Goal: Task Accomplishment & Management: Use online tool/utility

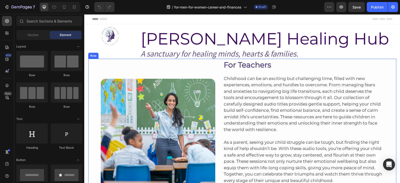
click at [383, 64] on div "Image Row For Teachers Heading Childhood can be an exciting but challenging tim…" at bounding box center [242, 132] width 308 height 146
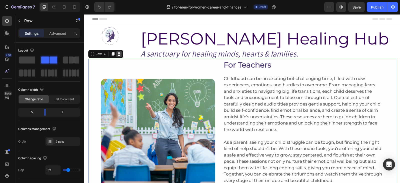
click at [117, 56] on icon at bounding box center [119, 54] width 4 height 4
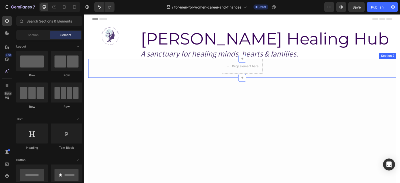
click at [385, 54] on div "Section 2" at bounding box center [387, 56] width 15 height 5
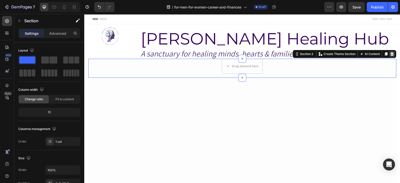
click at [390, 55] on icon at bounding box center [391, 54] width 3 height 4
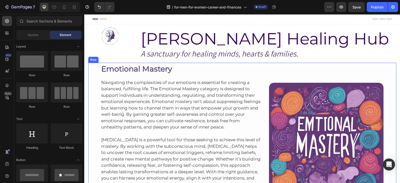
drag, startPoint x: 387, startPoint y: 67, endPoint x: 389, endPoint y: 63, distance: 4.6
click at [387, 67] on div "Emotional Mastery Heading Navigating the complexities of our emotions is essent…" at bounding box center [242, 138] width 308 height 150
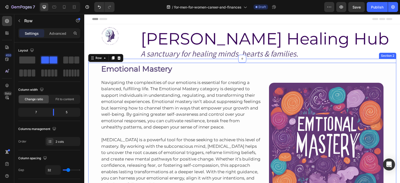
click at [389, 60] on div "Emotional Mastery Heading Navigating the complexities of our emotions is essent…" at bounding box center [242, 136] width 308 height 154
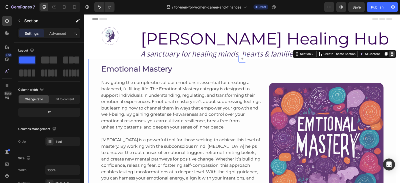
click at [390, 54] on icon at bounding box center [392, 54] width 4 height 4
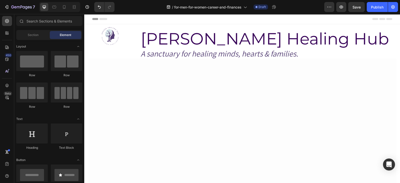
click at [388, 59] on div at bounding box center [242, 130] width 308 height 143
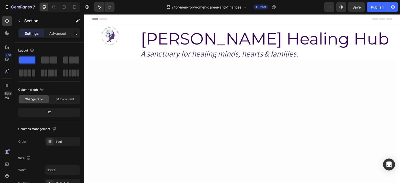
click at [360, 80] on div at bounding box center [242, 130] width 308 height 143
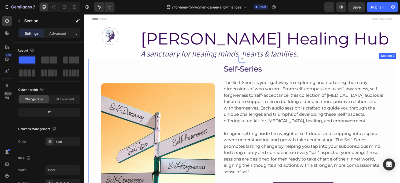
click at [368, 61] on div "Image Self-Series Heading The Self-Series is your gateway to exploring and nurt…" at bounding box center [242, 130] width 308 height 143
click at [392, 63] on div "Image Self-Series Heading The Self-Series is your gateway to exploring and nurt…" at bounding box center [242, 132] width 308 height 139
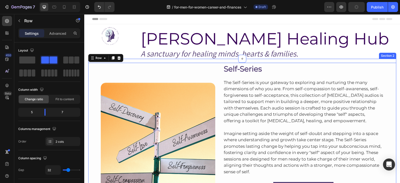
click at [386, 59] on div "Image Self-Series Heading The Self-Series is your gateway to exploring and nurt…" at bounding box center [242, 130] width 308 height 143
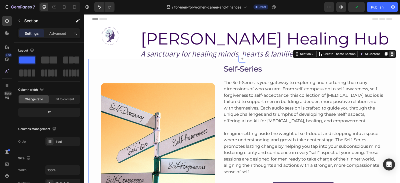
click at [389, 56] on div at bounding box center [392, 54] width 6 height 6
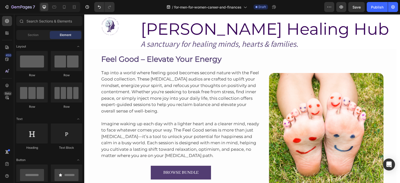
scroll to position [6, 0]
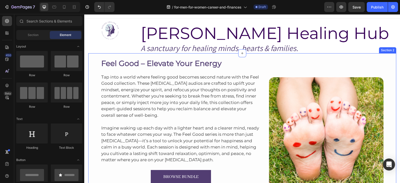
click at [354, 55] on div "Feel Good – Elevate Your Energy Heading Tap into a world where feeling good bec…" at bounding box center [242, 122] width 308 height 139
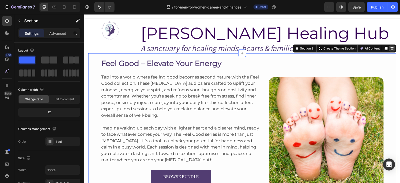
click at [390, 48] on icon at bounding box center [391, 49] width 3 height 4
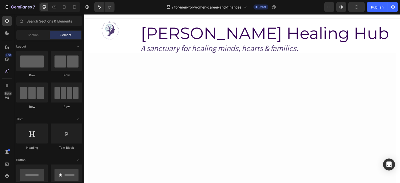
click at [308, 61] on div at bounding box center [242, 124] width 308 height 143
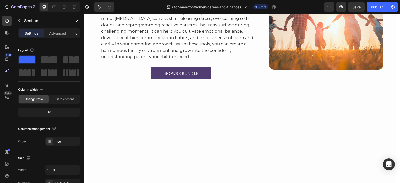
scroll to position [0, 0]
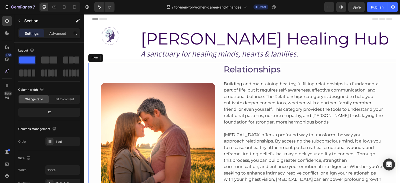
click at [389, 63] on div "Image Relationships Heading Building and maintaining healthy, fulfilling relati…" at bounding box center [242, 135] width 308 height 145
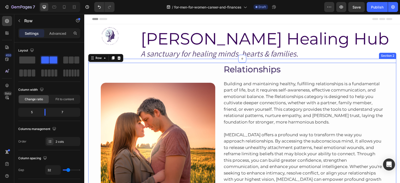
click at [384, 59] on div "Image Relationships Heading Building and maintaining healthy, fulfilling relati…" at bounding box center [242, 133] width 308 height 149
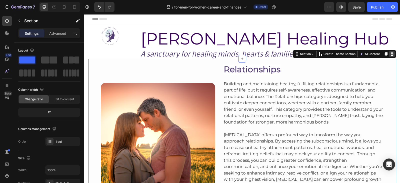
click at [391, 54] on icon at bounding box center [391, 54] width 3 height 4
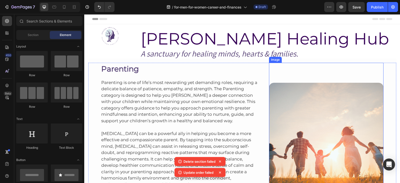
click at [341, 64] on div "Image" at bounding box center [326, 130] width 115 height 135
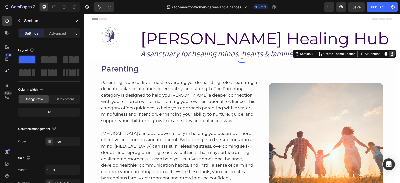
click at [390, 56] on icon at bounding box center [392, 54] width 4 height 4
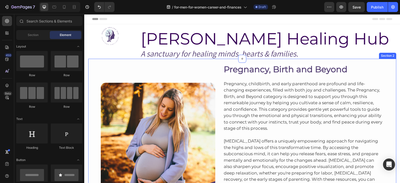
click at [383, 59] on div "Image Pregnancy, Birth and Beyond Heading Pregnancy, childbirth, and early pare…" at bounding box center [242, 139] width 308 height 161
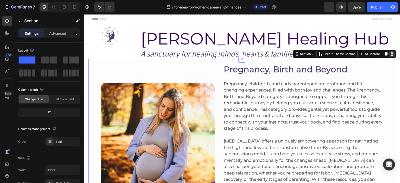
click at [392, 54] on div at bounding box center [392, 54] width 6 height 6
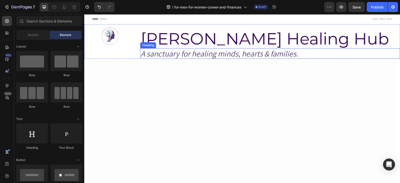
click at [311, 56] on h2 "A sanctuary for healing minds, hearts & families." at bounding box center [270, 53] width 260 height 11
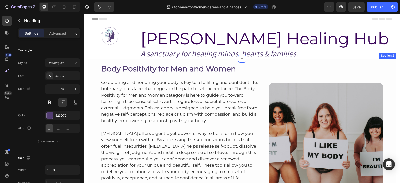
click at [369, 62] on div "Body Positivity for Men and Women Heading Celebrating and honoring your body is…" at bounding box center [242, 132] width 308 height 147
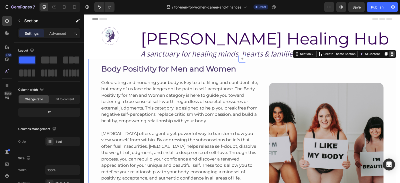
click at [390, 54] on icon at bounding box center [391, 54] width 3 height 4
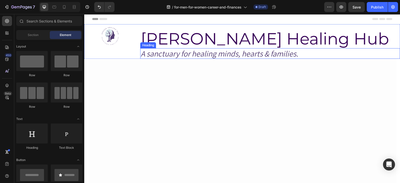
click at [360, 57] on h2 "A sanctuary for healing minds, hearts & families." at bounding box center [270, 53] width 260 height 11
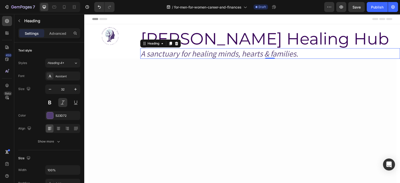
click at [312, 61] on div at bounding box center [242, 130] width 308 height 143
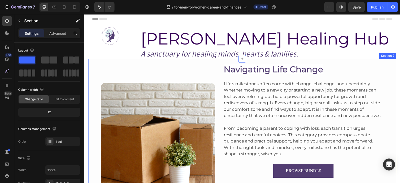
click at [357, 60] on div "Image Navigating Life Change Heading Life's milestones often come with change, …" at bounding box center [242, 130] width 308 height 143
click at [368, 60] on div "Image Navigating Life Change Heading Life's milestones often come with change, …" at bounding box center [242, 130] width 308 height 143
click at [358, 59] on div "Image Navigating Life Change Heading Life's milestones often come with change, …" at bounding box center [242, 130] width 308 height 143
click at [378, 61] on div "Image Navigating Life Change Heading Life's milestones often come with change, …" at bounding box center [242, 130] width 308 height 143
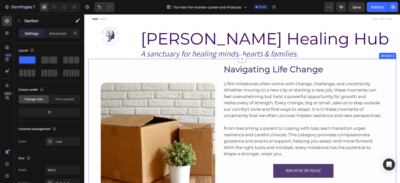
click at [378, 61] on div "Image Navigating Life Change Heading Life's milestones often come with change, …" at bounding box center [242, 130] width 308 height 143
click at [382, 57] on div "Section 2" at bounding box center [387, 56] width 15 height 5
click at [380, 58] on div "Section 2" at bounding box center [387, 56] width 17 height 6
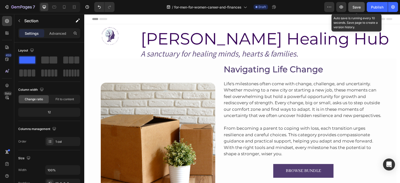
click at [362, 8] on button "Save" at bounding box center [356, 7] width 17 height 10
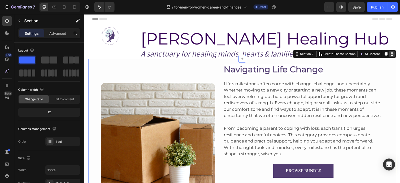
click at [390, 54] on icon at bounding box center [392, 54] width 4 height 4
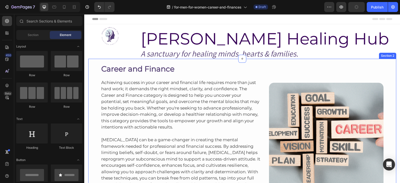
click at [385, 61] on div "Career and Finance Heading Achieving success in your career and financial life …" at bounding box center [242, 136] width 308 height 154
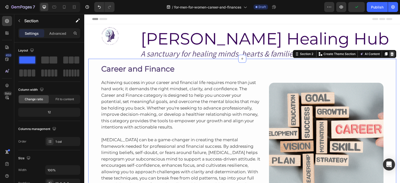
click at [390, 54] on icon at bounding box center [391, 54] width 3 height 4
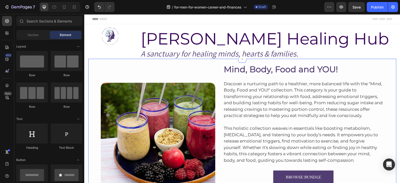
click at [369, 61] on div "Image Mind, Body, Food and YOU! Heading Discover a nurturing path to a healthie…" at bounding box center [242, 130] width 308 height 143
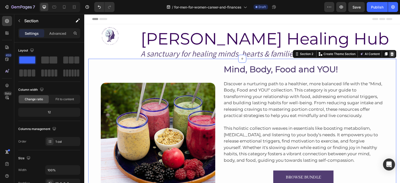
click at [390, 55] on icon at bounding box center [391, 54] width 3 height 4
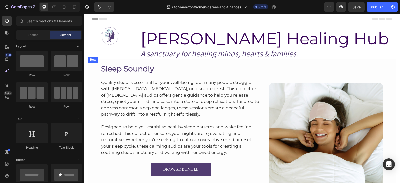
click at [384, 63] on div "Sleep Soundly Heading Quality sleep is essential for your well-being, but many …" at bounding box center [242, 132] width 308 height 139
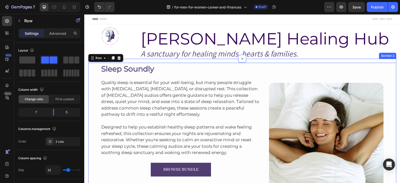
click at [378, 59] on div "Sleep Soundly Heading Quality sleep is essential for your well-being, but many …" at bounding box center [242, 130] width 308 height 143
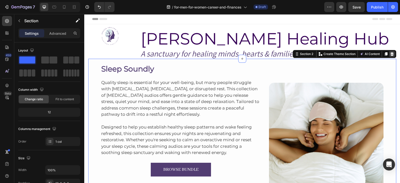
click at [391, 55] on icon at bounding box center [391, 54] width 3 height 4
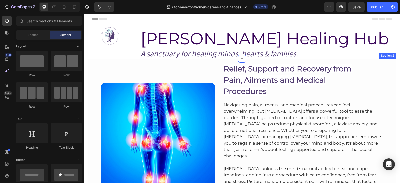
click at [314, 60] on div "Image Relief, Support and Recovery from Pain, Ailments and Medical Procedures H…" at bounding box center [242, 150] width 308 height 183
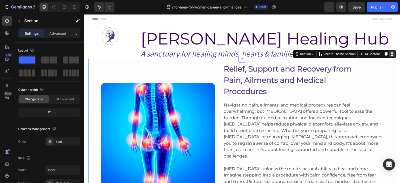
click at [390, 54] on icon at bounding box center [391, 54] width 3 height 4
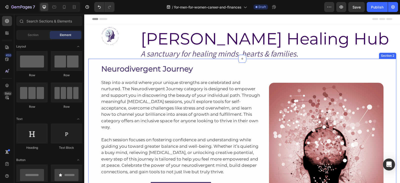
click at [293, 60] on div "Neurodivergent Journey Heading Step into a world where your unique strengths ar…" at bounding box center [242, 130] width 308 height 143
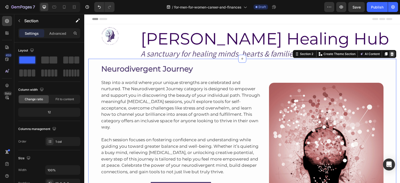
click at [391, 56] on div at bounding box center [392, 54] width 6 height 6
click at [391, 56] on h2 "A sanctuary for healing minds, hearts & families." at bounding box center [270, 53] width 260 height 11
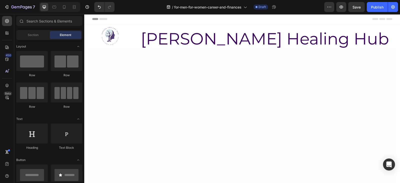
click at [373, 63] on div at bounding box center [242, 119] width 308 height 143
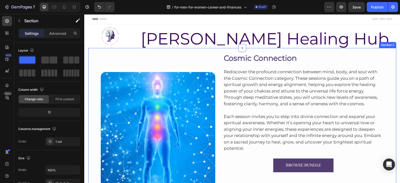
click at [335, 51] on div "Image Cosmic Connection Heading Rediscover the profound connection between mind…" at bounding box center [242, 119] width 308 height 143
click at [280, 50] on div "Image Cosmic Connection Heading Rediscover the profound connection between mind…" at bounding box center [242, 119] width 308 height 143
click at [360, 49] on div "Image Cosmic Connection Heading Rediscover the profound connection between mind…" at bounding box center [242, 119] width 308 height 143
click at [389, 48] on div "Section 2" at bounding box center [387, 45] width 17 height 6
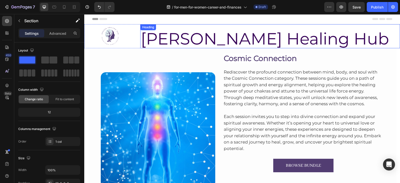
click at [347, 37] on h2 "[PERSON_NAME] Healing Hub" at bounding box center [270, 38] width 260 height 19
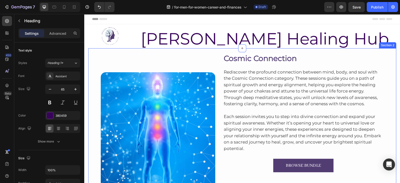
click at [278, 51] on div "Image Cosmic Connection Heading Rediscover the profound connection between mind…" at bounding box center [242, 119] width 308 height 143
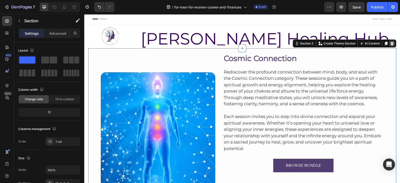
click at [390, 44] on icon at bounding box center [391, 44] width 3 height 4
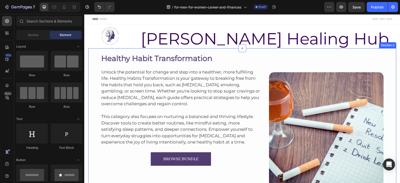
click at [338, 51] on div "Healthy Habit Transformation Heading Unlock the potential for change and step i…" at bounding box center [242, 119] width 308 height 143
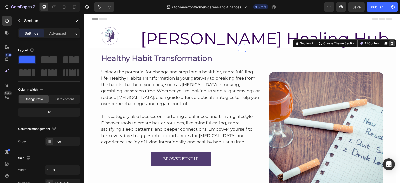
click at [390, 44] on icon at bounding box center [392, 44] width 4 height 4
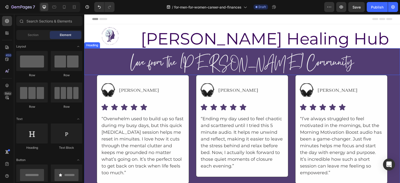
click at [373, 50] on div "Love from the [PERSON_NAME] Community Heading" at bounding box center [242, 61] width 316 height 27
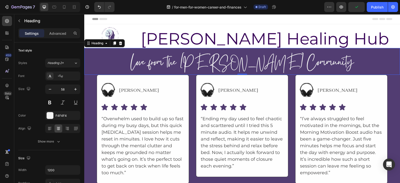
click at [362, 52] on h2 "Love from the [PERSON_NAME] Community" at bounding box center [242, 63] width 300 height 23
click at [379, 52] on div "Love from the [PERSON_NAME] Community Heading 0" at bounding box center [242, 61] width 316 height 27
click at [380, 51] on div "Love from the [PERSON_NAME] Community Heading 0" at bounding box center [242, 61] width 316 height 27
click at [121, 44] on icon at bounding box center [121, 44] width 4 height 4
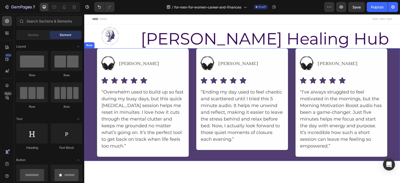
click at [384, 63] on div "Image [PERSON_NAME] Text Block Advanced List Icon Icon Icon Icon Icon Icon List…" at bounding box center [242, 104] width 316 height 113
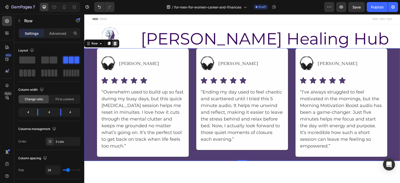
click at [114, 42] on icon at bounding box center [115, 44] width 3 height 4
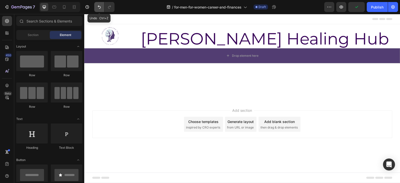
click at [99, 7] on icon "Undo/Redo" at bounding box center [99, 7] width 5 height 5
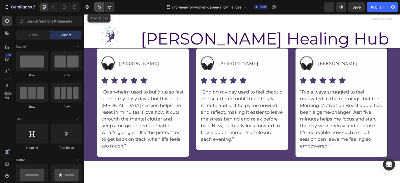
click at [99, 7] on icon "Undo/Redo" at bounding box center [99, 7] width 5 height 5
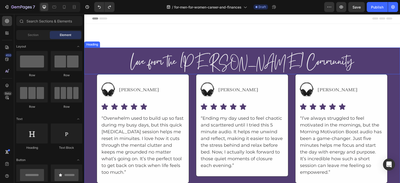
scroll to position [111, 0]
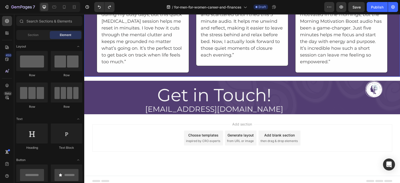
click at [394, 49] on div "Image [PERSON_NAME] Text Block Advanced List Icon Icon Icon Icon Icon Icon List…" at bounding box center [242, 20] width 316 height 113
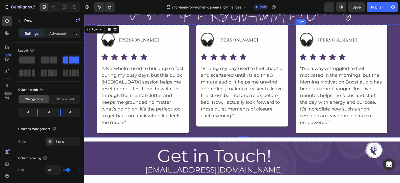
scroll to position [0, 0]
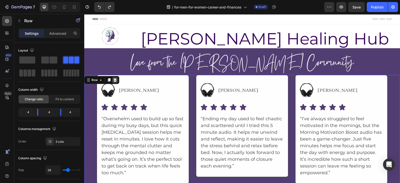
click at [114, 79] on icon at bounding box center [115, 80] width 3 height 4
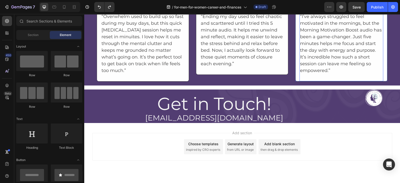
scroll to position [111, 0]
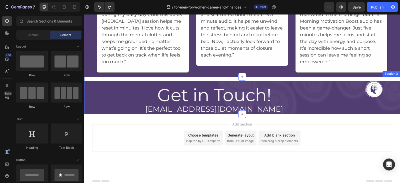
click at [338, 77] on div "Get in Touch! Heading [EMAIL_ADDRESS][DOMAIN_NAME] Heading Image Row Section 3" at bounding box center [242, 96] width 316 height 38
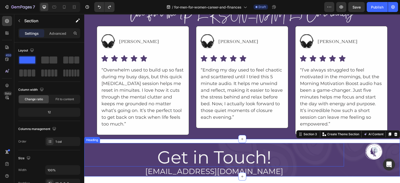
scroll to position [46, 0]
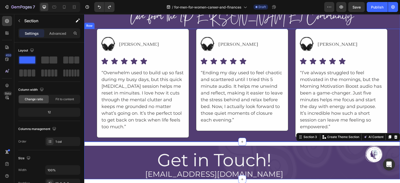
click at [383, 73] on div "Image [PERSON_NAME] Text Block Advanced List Icon Icon Icon Icon Icon Icon List…" at bounding box center [242, 85] width 316 height 113
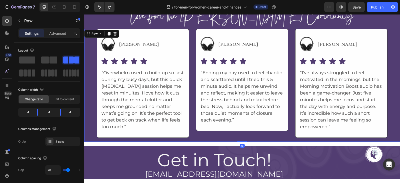
scroll to position [14, 0]
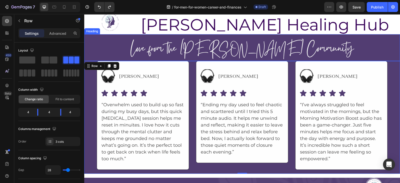
click at [193, 42] on h2 "Love from the [PERSON_NAME] Community" at bounding box center [242, 49] width 300 height 23
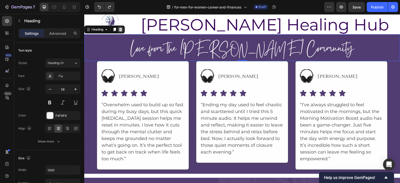
click at [121, 29] on icon at bounding box center [121, 30] width 4 height 4
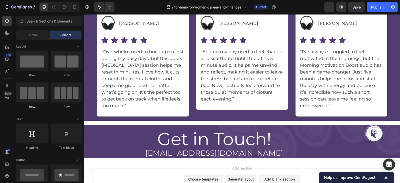
scroll to position [25, 0]
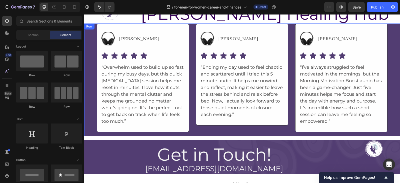
click at [384, 43] on div "Image [PERSON_NAME] Text Block Advanced List Icon Icon Icon Icon Icon Icon List…" at bounding box center [242, 80] width 316 height 113
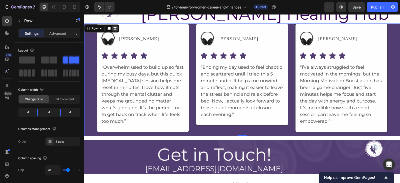
click at [115, 27] on icon at bounding box center [115, 29] width 4 height 4
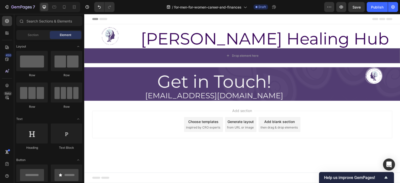
scroll to position [0, 0]
click at [304, 58] on div "Drop element here" at bounding box center [242, 55] width 316 height 15
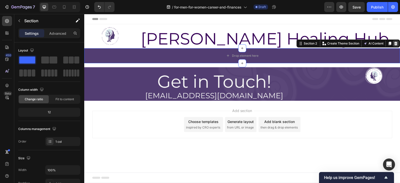
click at [395, 41] on div at bounding box center [396, 44] width 6 height 6
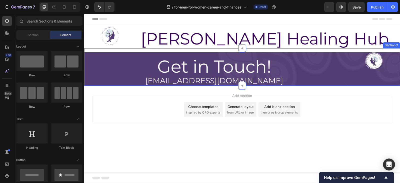
drag, startPoint x: 118, startPoint y: 49, endPoint x: 106, endPoint y: 51, distance: 12.1
click at [106, 51] on div "Get in Touch! Heading [EMAIL_ADDRESS][DOMAIN_NAME] Heading Image Row Section 2" at bounding box center [242, 67] width 316 height 38
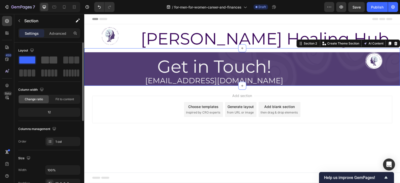
drag, startPoint x: 30, startPoint y: 61, endPoint x: 43, endPoint y: 56, distance: 14.1
click at [43, 56] on div at bounding box center [49, 67] width 62 height 22
drag, startPoint x: 51, startPoint y: 61, endPoint x: 43, endPoint y: 84, distance: 24.9
click at [43, 84] on div "Layout Column width Change ratio Fit to content 12 Columns management Order 1 c…" at bounding box center [49, 97] width 62 height 100
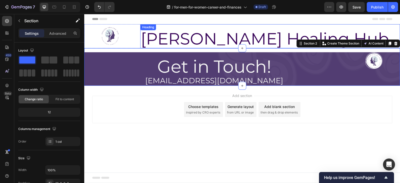
drag, startPoint x: 131, startPoint y: 73, endPoint x: 113, endPoint y: 108, distance: 39.3
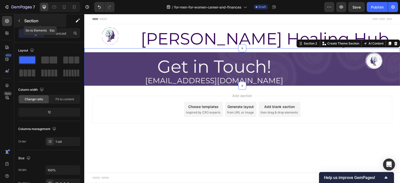
click at [20, 20] on icon "button" at bounding box center [19, 21] width 4 height 4
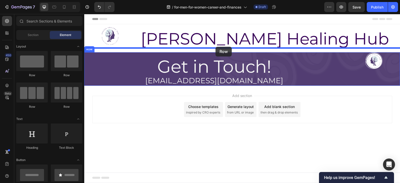
drag, startPoint x: 147, startPoint y: 72, endPoint x: 216, endPoint y: 47, distance: 73.4
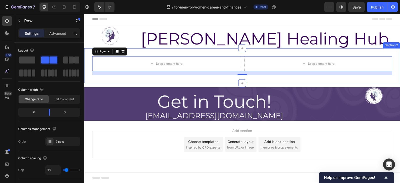
click at [181, 53] on div "Drop element here Drop element here Row 16 Section 2" at bounding box center [242, 65] width 316 height 35
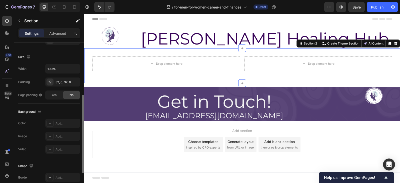
scroll to position [102, 0]
click at [74, 82] on icon "button" at bounding box center [75, 82] width 4 height 4
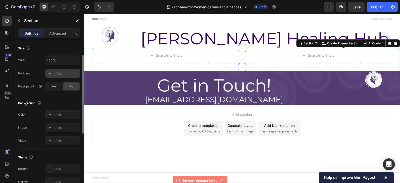
scroll to position [78, 0]
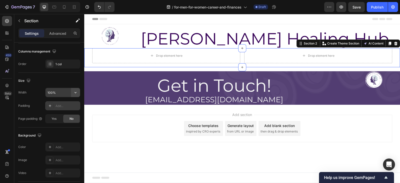
click at [75, 92] on icon "button" at bounding box center [76, 92] width 2 height 1
click at [56, 99] on div "Full 100% Default 1200px" at bounding box center [57, 109] width 45 height 23
click at [51, 92] on input "100%" at bounding box center [63, 92] width 35 height 9
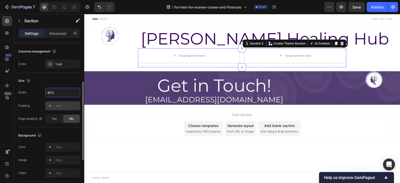
type input "80%"
click at [59, 77] on div "Size" at bounding box center [49, 81] width 62 height 8
